Goal: Task Accomplishment & Management: Manage account settings

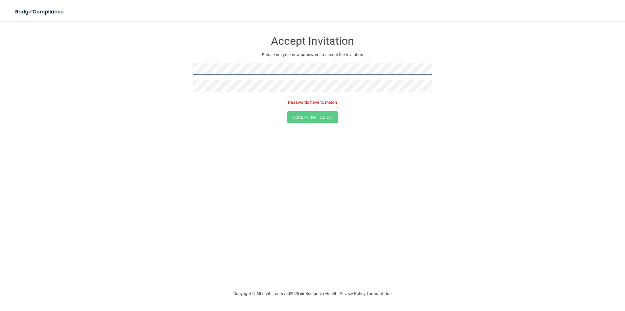
click at [99, 58] on form "Accept Invitation Please set your new password to accept the invitation Passwor…" at bounding box center [312, 79] width 598 height 104
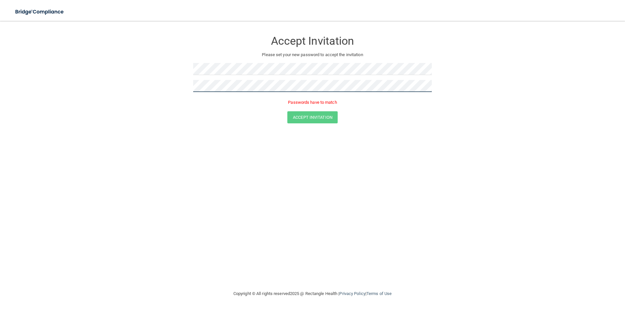
click at [114, 79] on form "Accept Invitation Please set your new password to accept the invitation Passwor…" at bounding box center [312, 79] width 598 height 104
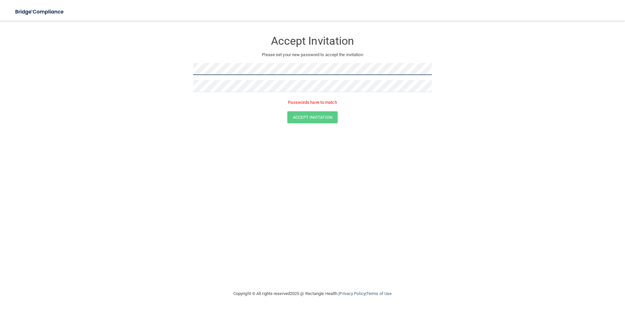
click at [105, 79] on form "Accept Invitation Please set your new password to accept the invitation Passwor…" at bounding box center [312, 79] width 598 height 104
click at [50, 78] on form "Accept Invitation Please set your new password to accept the invitation Passwor…" at bounding box center [312, 79] width 598 height 104
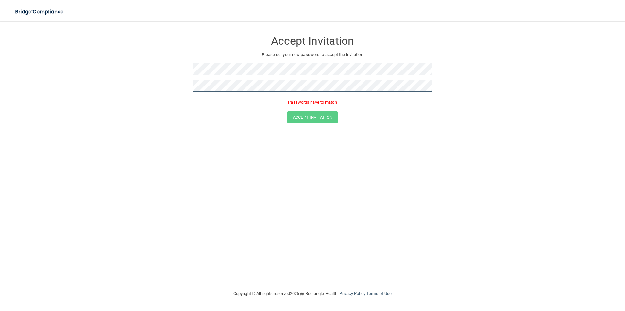
click at [22, 78] on form "Accept Invitation Please set your new password to accept the invitation Passwor…" at bounding box center [312, 79] width 598 height 104
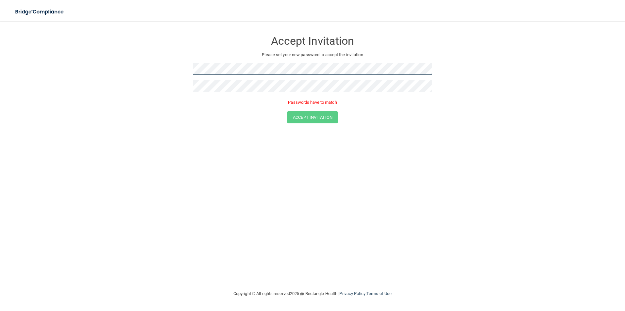
click at [121, 76] on form "Accept Invitation Please set your new password to accept the invitation Passwor…" at bounding box center [312, 79] width 598 height 104
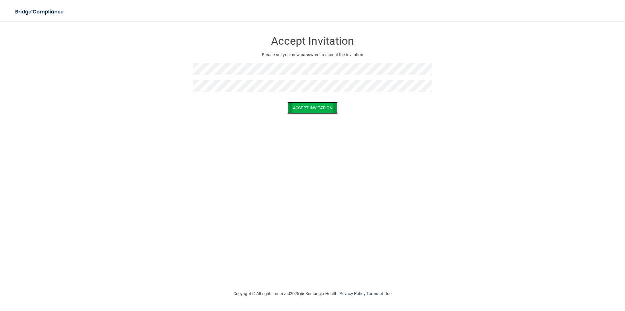
click at [306, 108] on button "Accept Invitation" at bounding box center [312, 108] width 50 height 12
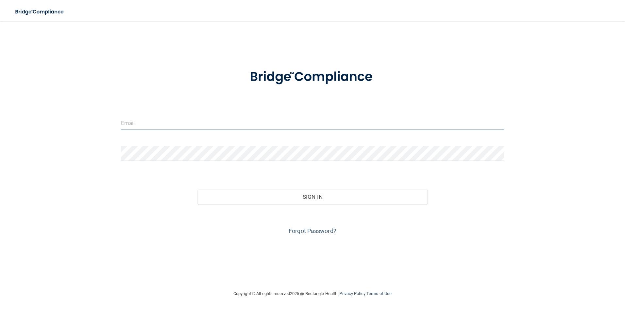
click at [195, 120] on input "email" at bounding box center [312, 123] width 383 height 15
type input "[EMAIL_ADDRESS][DOMAIN_NAME]"
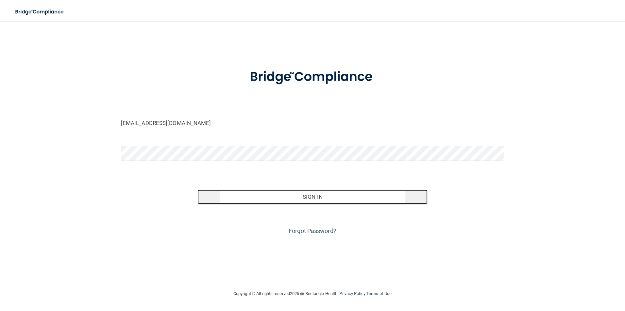
click at [257, 200] on button "Sign In" at bounding box center [312, 197] width 230 height 14
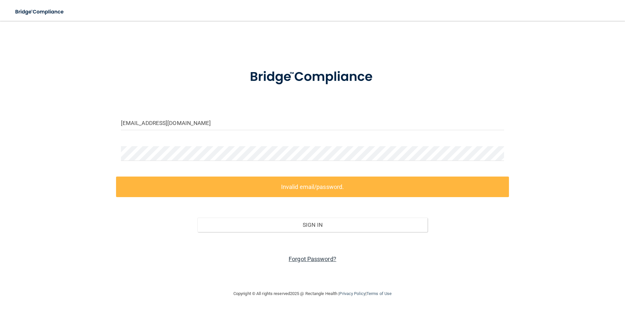
click at [306, 259] on link "Forgot Password?" at bounding box center [312, 259] width 48 height 7
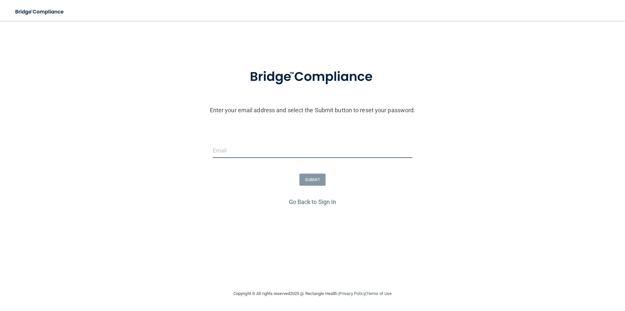
click at [275, 153] on input "email" at bounding box center [313, 150] width 200 height 15
type input "[EMAIL_ADDRESS][DOMAIN_NAME]"
click at [307, 181] on button "SUBMIT" at bounding box center [312, 180] width 26 height 12
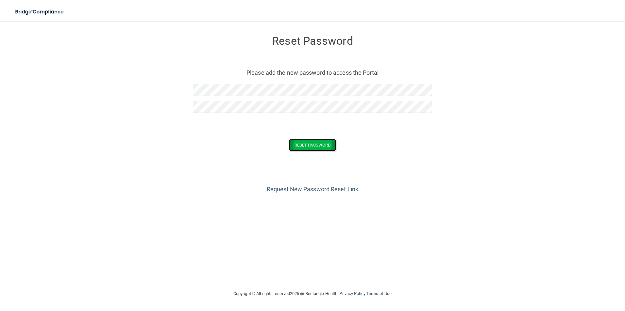
click at [312, 145] on button "Reset Password" at bounding box center [312, 145] width 47 height 12
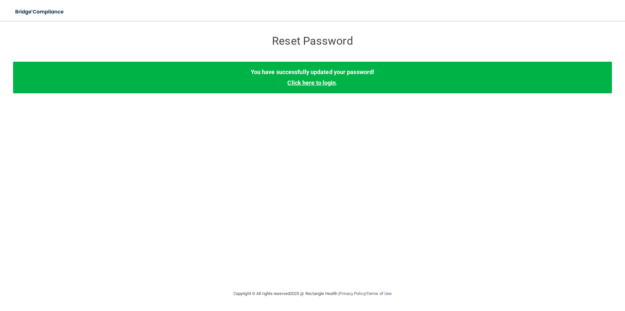
click at [303, 80] on link "Click here to login" at bounding box center [311, 82] width 48 height 7
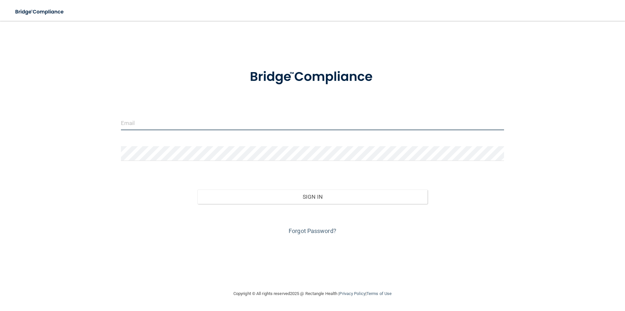
click at [199, 123] on input "email" at bounding box center [312, 123] width 383 height 15
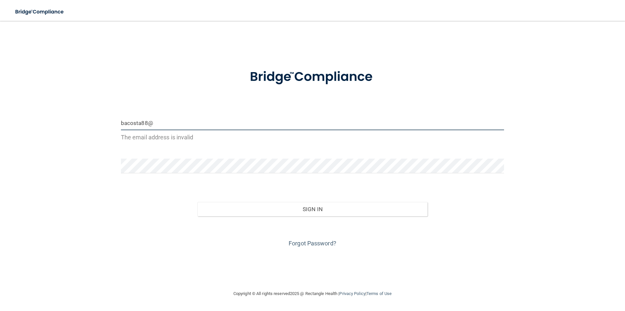
type input "bacosta88@yahoo.com"
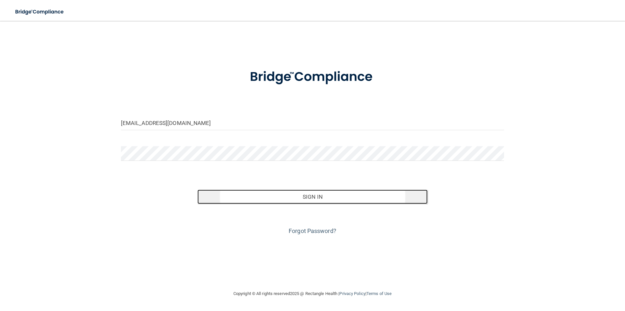
click at [324, 195] on button "Sign In" at bounding box center [312, 197] width 230 height 14
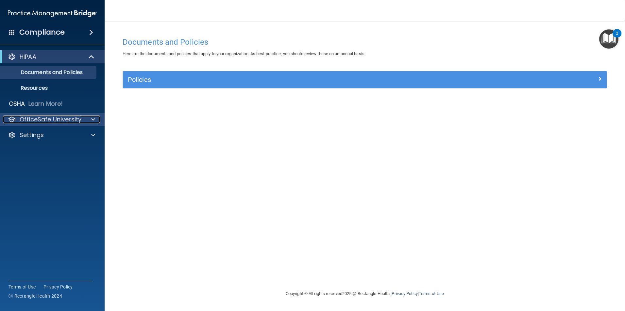
click at [46, 123] on p "OfficeSafe University" at bounding box center [51, 120] width 62 height 8
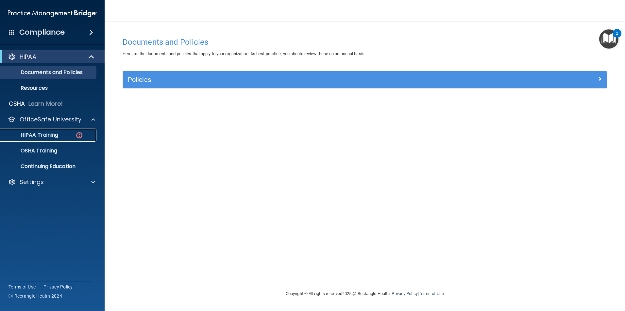
click at [42, 133] on p "HIPAA Training" at bounding box center [31, 135] width 54 height 7
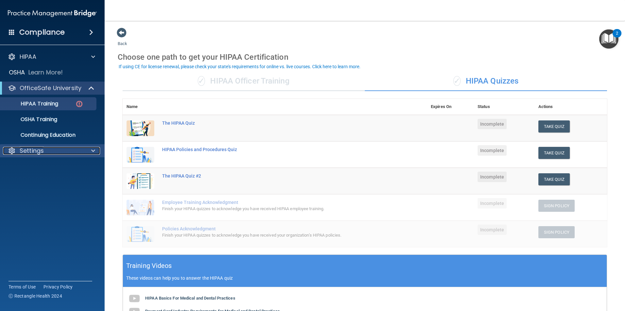
click at [90, 151] on div at bounding box center [92, 151] width 16 height 8
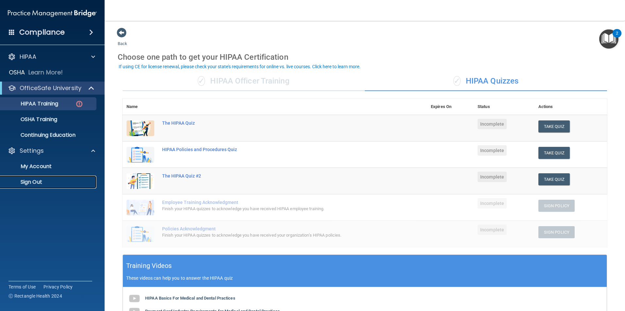
click at [35, 180] on p "Sign Out" at bounding box center [48, 182] width 89 height 7
